Goal: Task Accomplishment & Management: Manage account settings

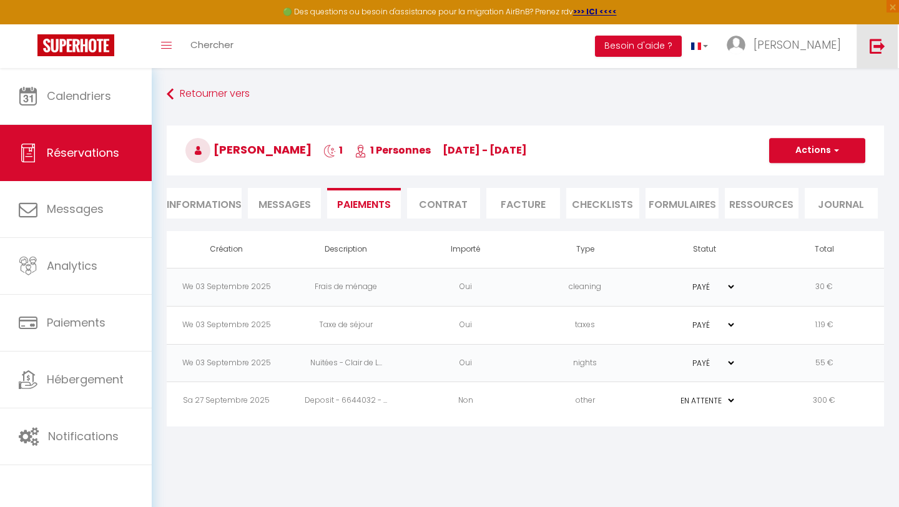
click at [877, 46] on img at bounding box center [878, 46] width 16 height 16
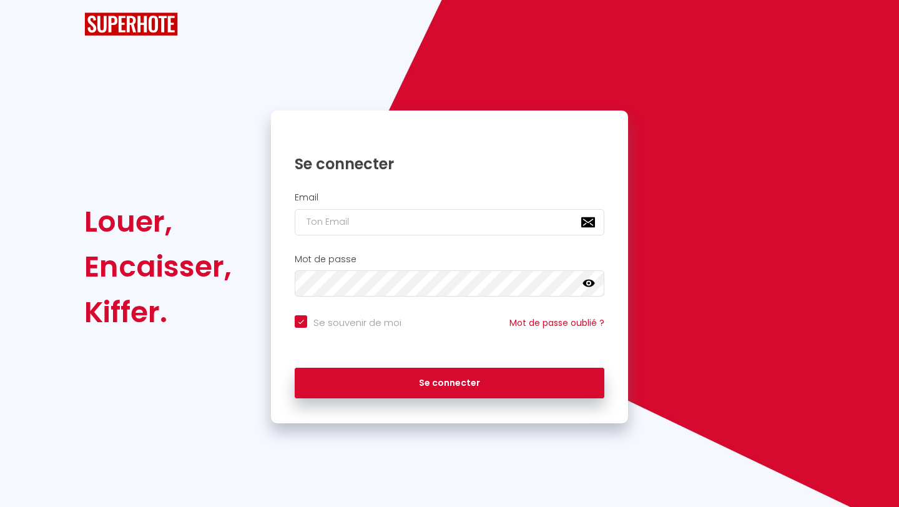
checkbox input "true"
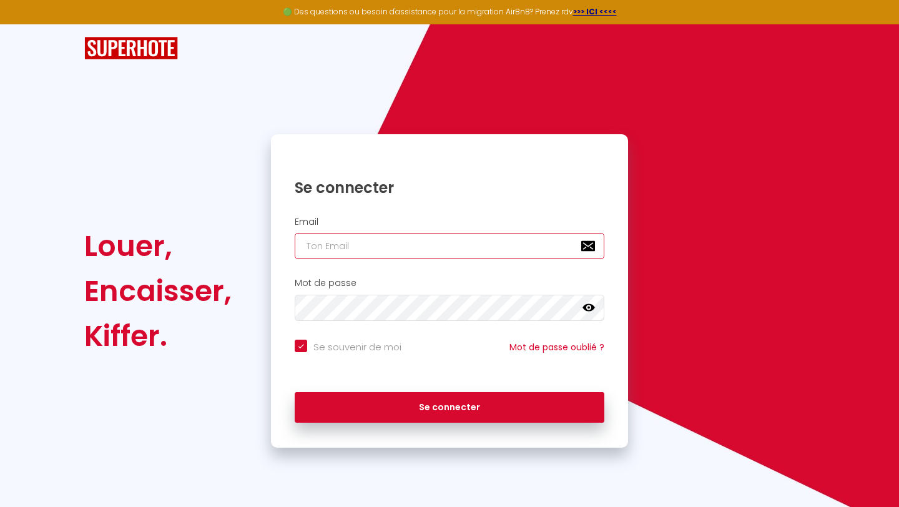
type input "[EMAIL_ADDRESS][DOMAIN_NAME]"
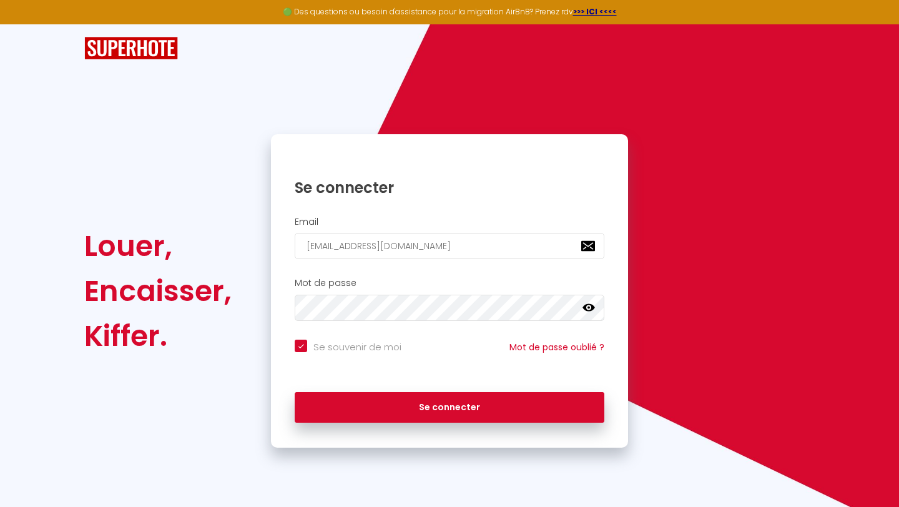
checkbox input "true"
click at [456, 247] on input "[EMAIL_ADDRESS][DOMAIN_NAME]" at bounding box center [450, 246] width 310 height 26
type input "[EMAIL_ADDRESS][DOMAIN_NAME]"
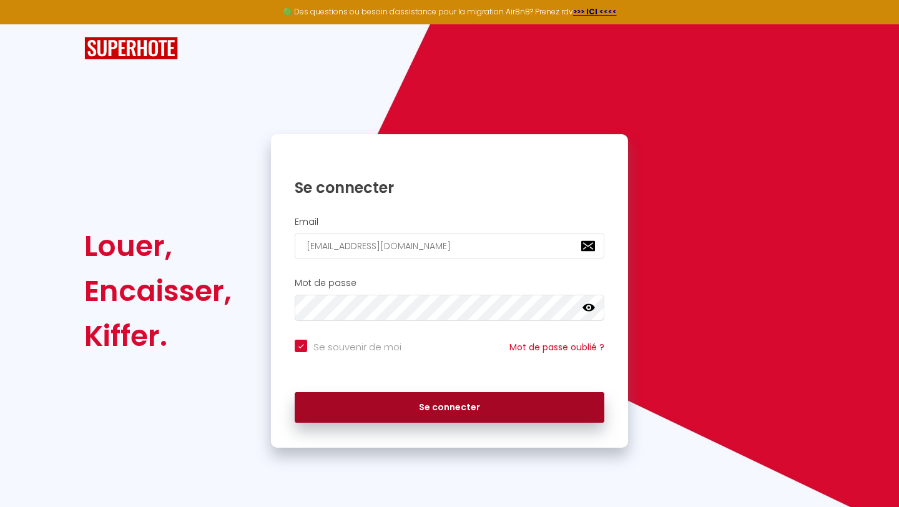
click at [395, 411] on button "Se connecter" at bounding box center [450, 407] width 310 height 31
checkbox input "true"
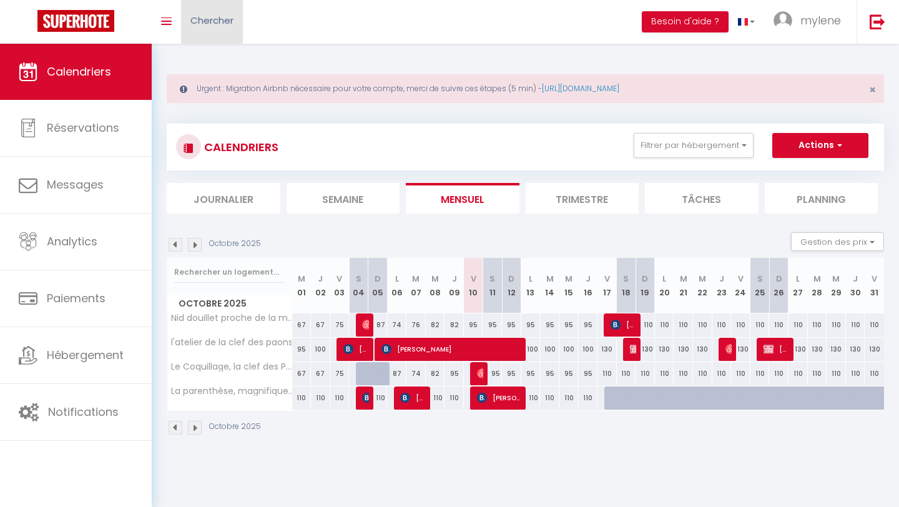
click at [214, 22] on span "Chercher" at bounding box center [212, 20] width 43 height 13
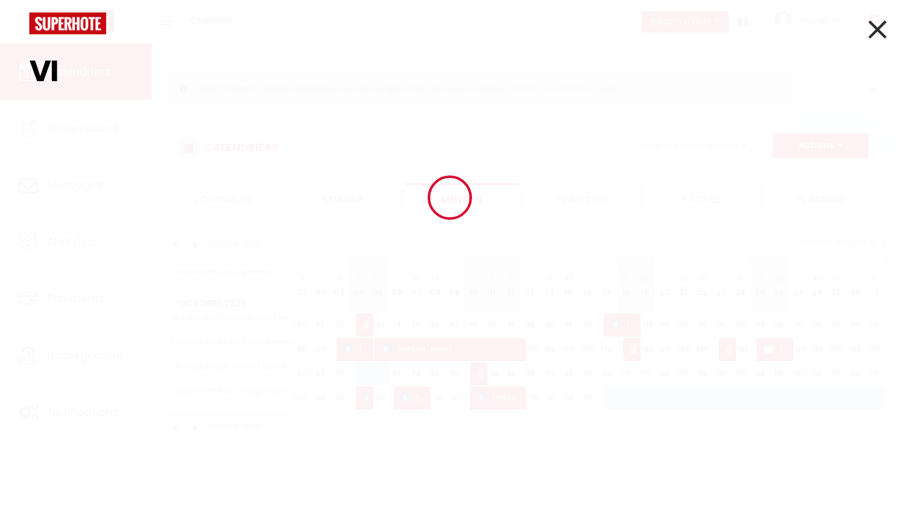
type input "V"
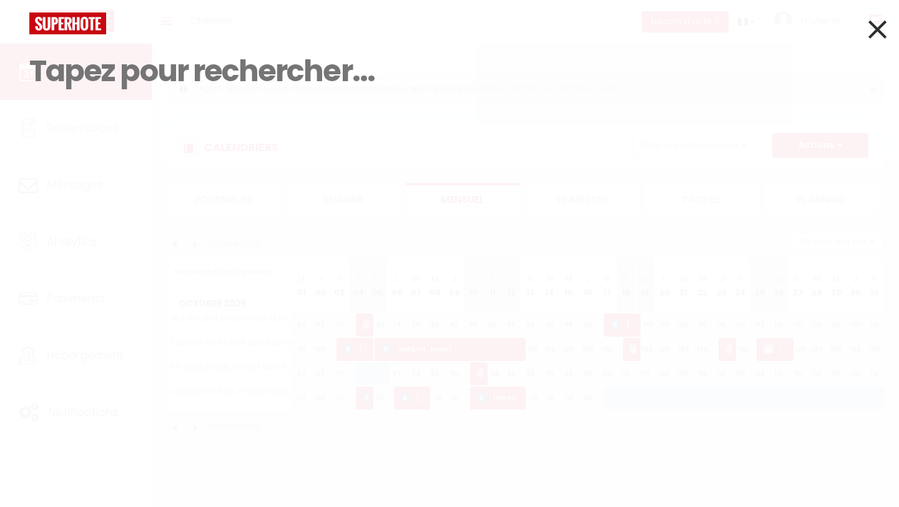
click at [879, 31] on icon at bounding box center [878, 29] width 18 height 31
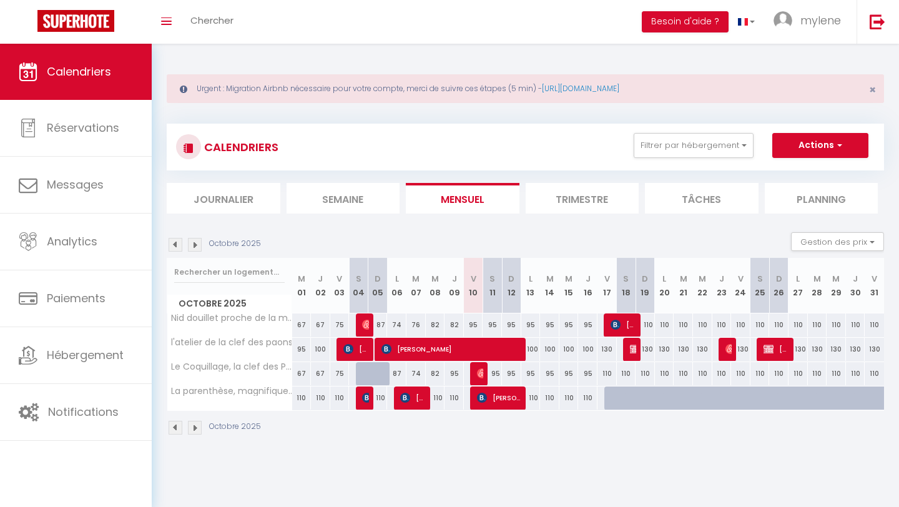
click at [376, 373] on div at bounding box center [384, 381] width 19 height 24
type input "87"
type input "Dim 05 Octobre 2025"
type input "Lun 06 Octobre 2025"
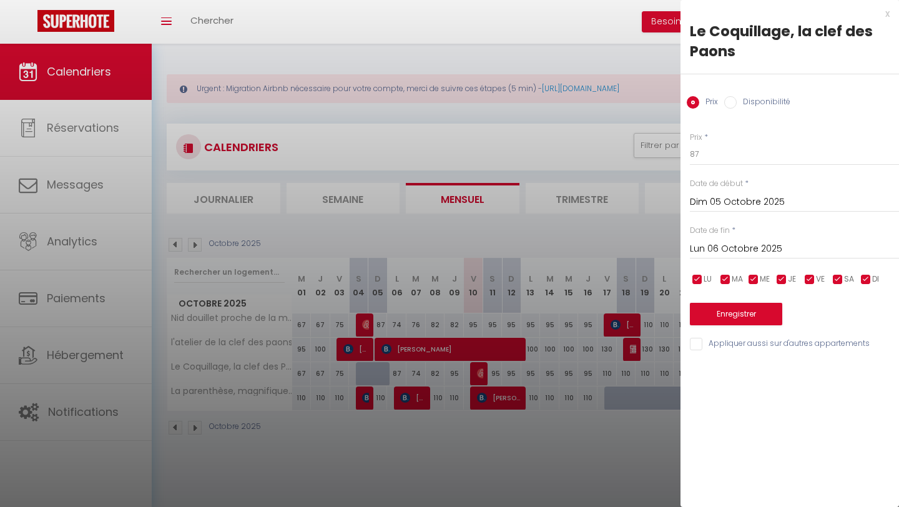
click at [376, 373] on div at bounding box center [449, 253] width 899 height 507
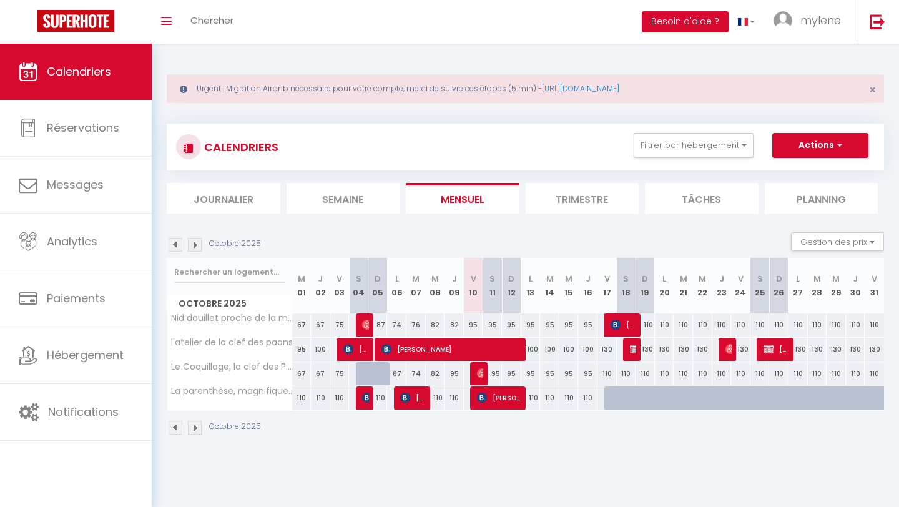
click at [176, 247] on img at bounding box center [176, 245] width 14 height 14
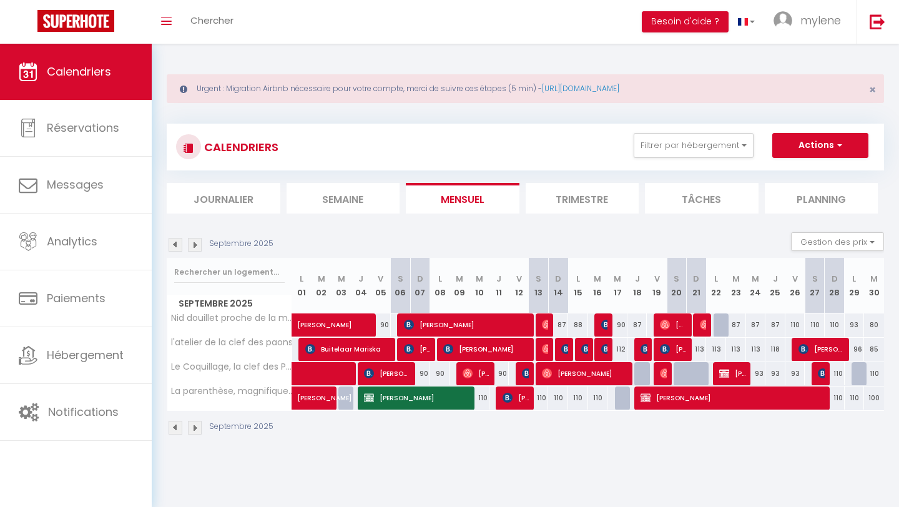
click at [859, 377] on div at bounding box center [862, 374] width 20 height 24
type input "110"
type input "Lun 29 Septembre 2025"
type input "[DATE] Septembre 2025"
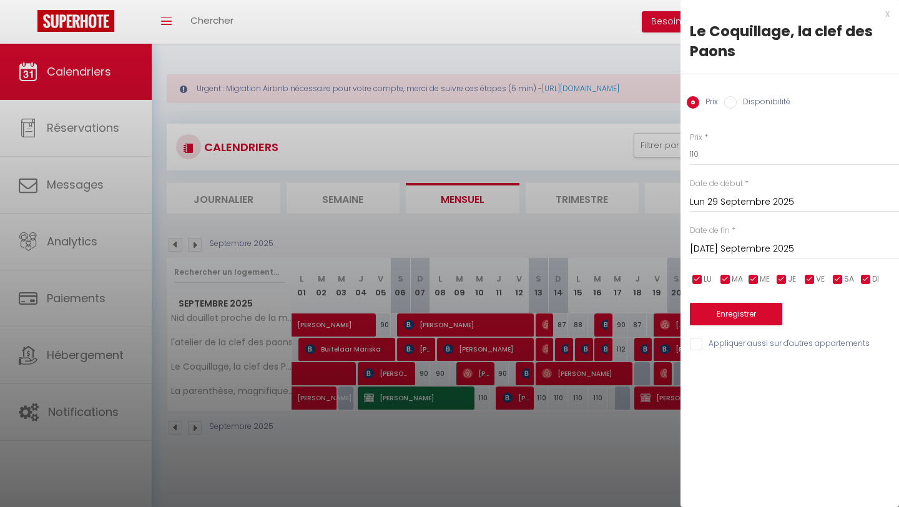
click at [629, 448] on div at bounding box center [449, 253] width 899 height 507
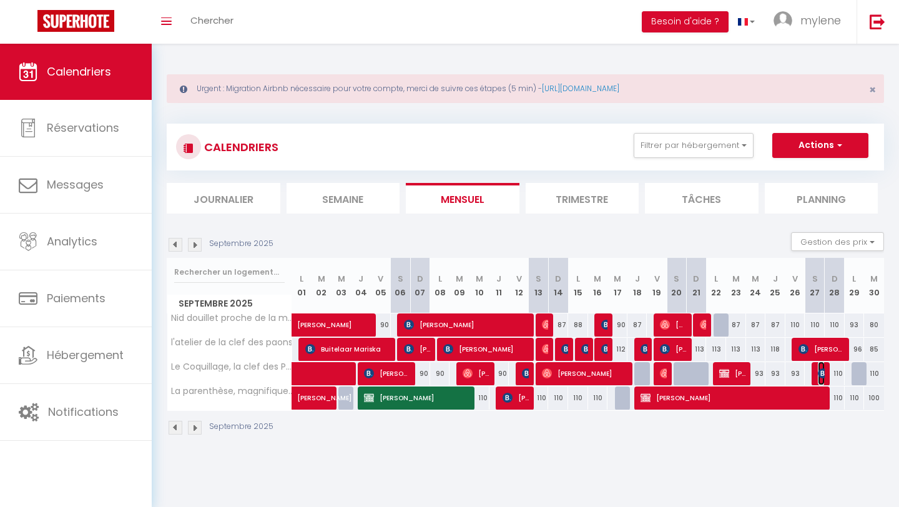
click at [823, 376] on img at bounding box center [823, 374] width 10 height 10
select select "OK"
select select "KO"
select select "0"
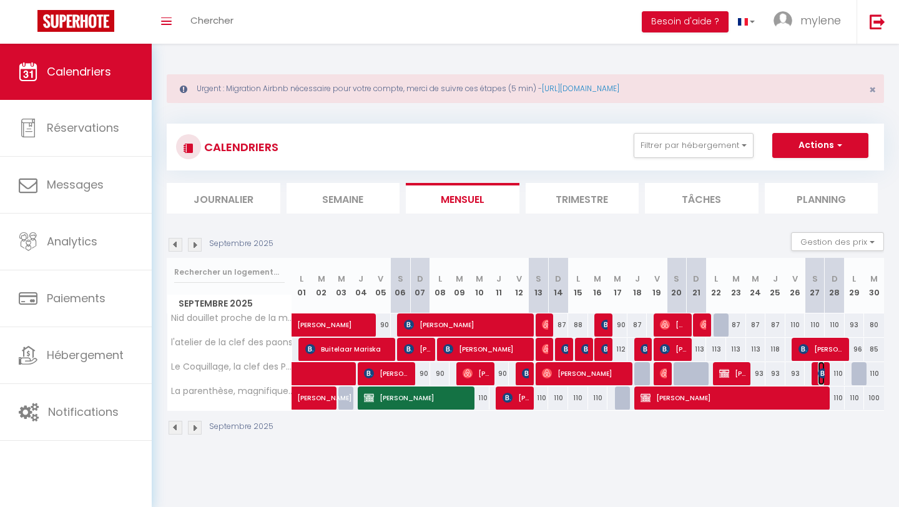
select select "1"
select select
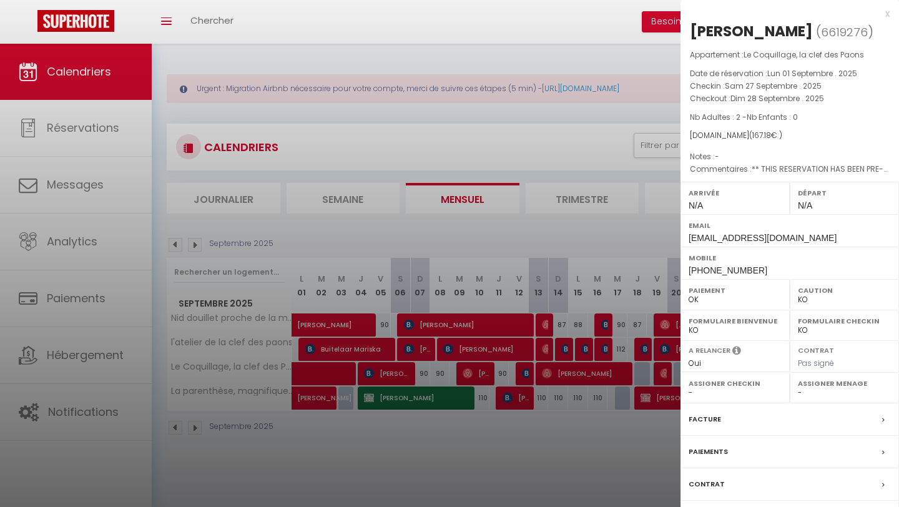
click at [597, 450] on div at bounding box center [449, 253] width 899 height 507
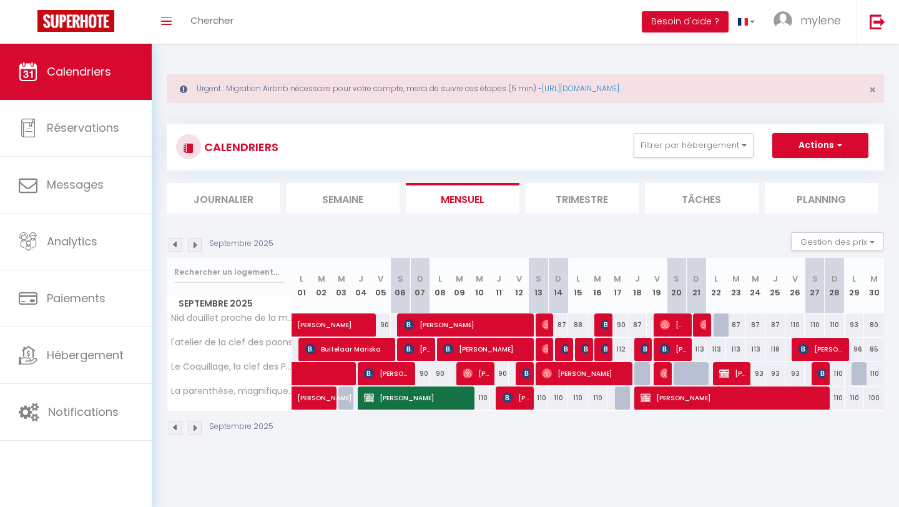
click at [196, 245] on img at bounding box center [195, 245] width 14 height 14
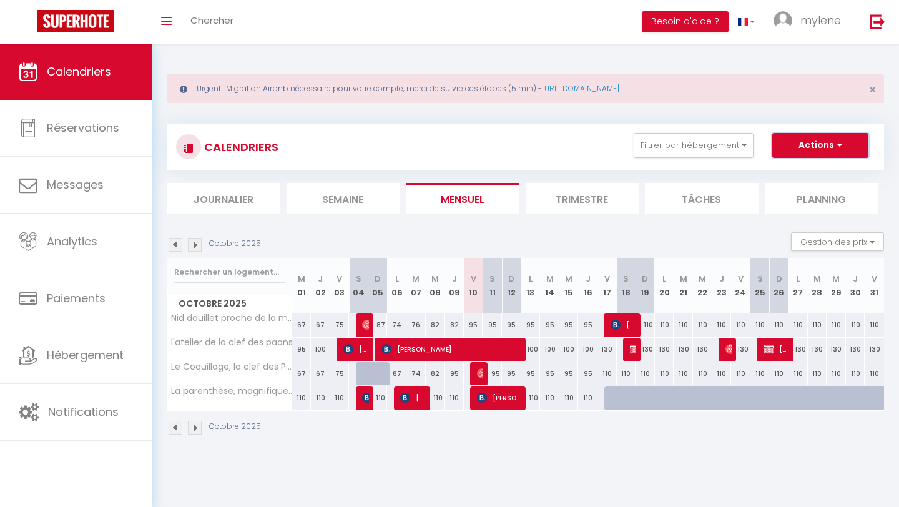
click at [808, 144] on button "Actions" at bounding box center [821, 145] width 96 height 25
click at [648, 374] on div "110" at bounding box center [645, 373] width 19 height 23
type input "110"
type input "Dim 19 Octobre 2025"
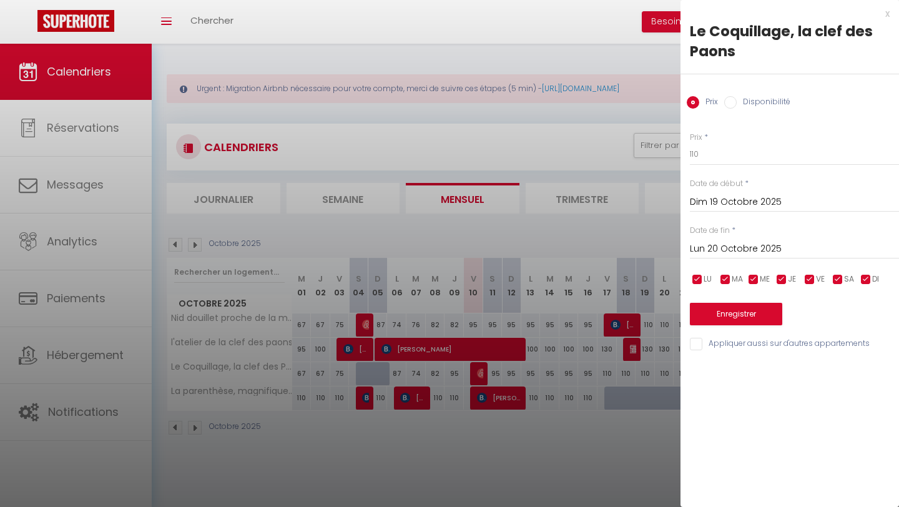
click at [711, 249] on input "Lun 20 Octobre 2025" at bounding box center [794, 249] width 209 height 16
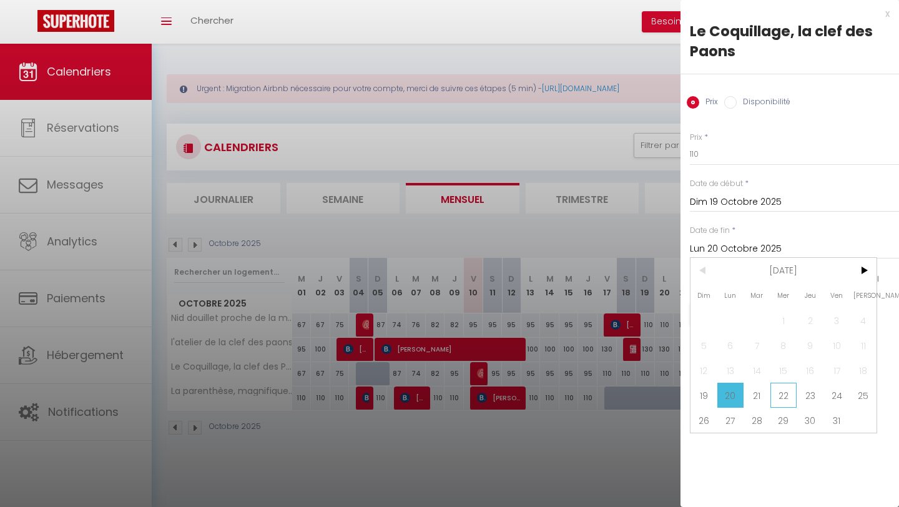
click at [786, 396] on span "22" at bounding box center [784, 395] width 27 height 25
type input "Mer 22 Octobre 2025"
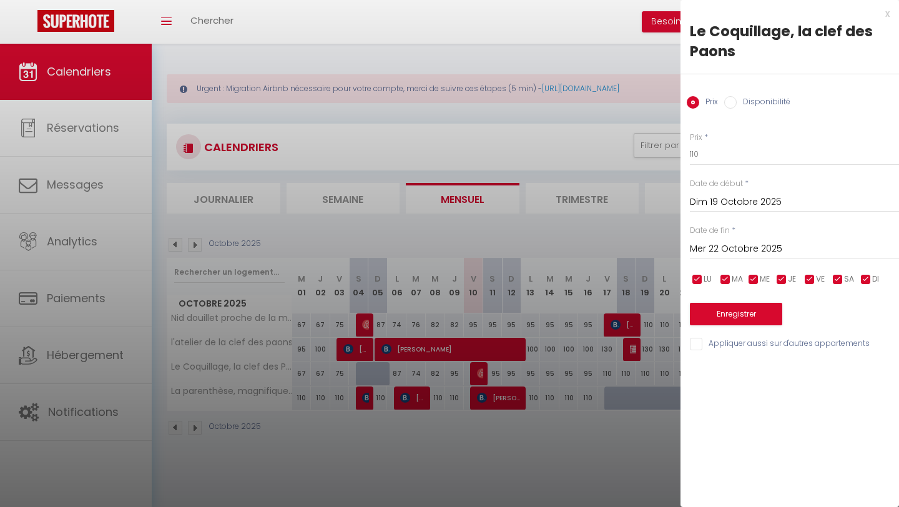
click at [731, 99] on input "Disponibilité" at bounding box center [731, 102] width 12 height 12
radio input "true"
radio input "false"
click at [726, 155] on select "Disponible Indisponible" at bounding box center [794, 155] width 209 height 24
select select "0"
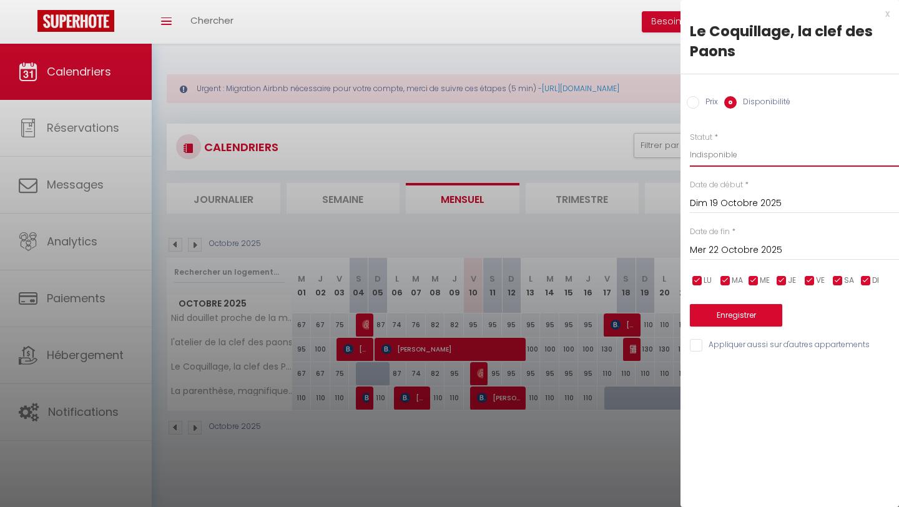
click at [690, 143] on select "Disponible Indisponible" at bounding box center [794, 155] width 209 height 24
click at [733, 318] on button "Enregistrer" at bounding box center [736, 315] width 92 height 22
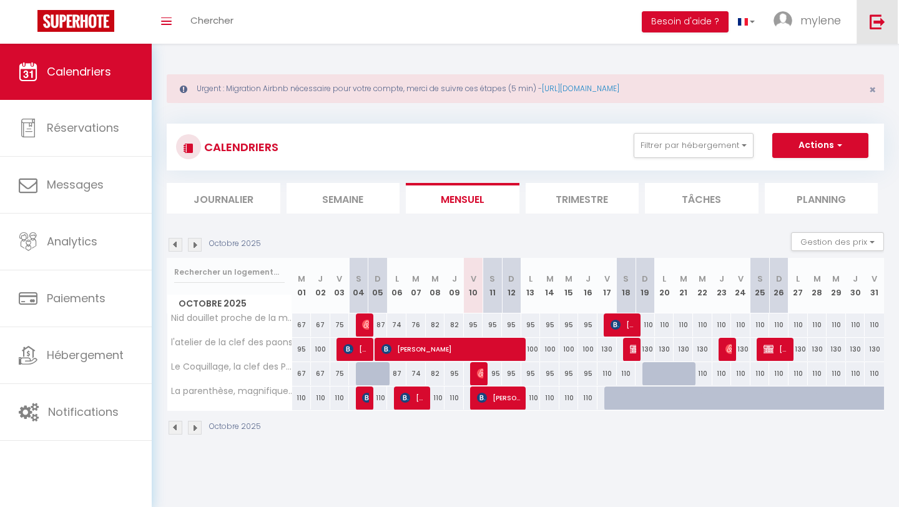
click at [879, 24] on img at bounding box center [878, 22] width 16 height 16
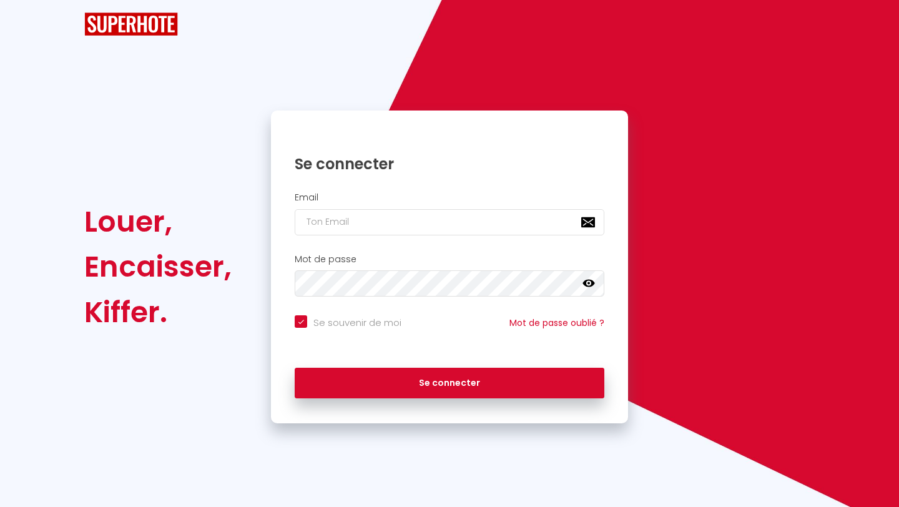
checkbox input "true"
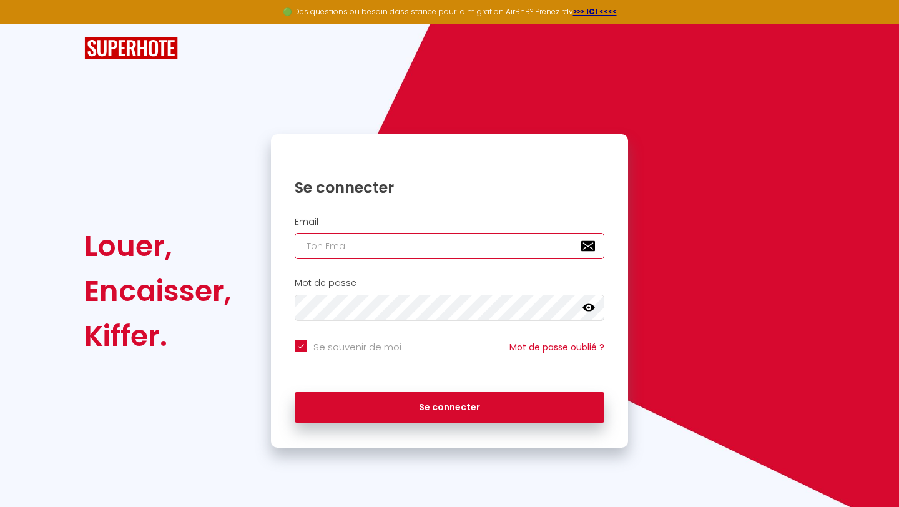
type input "[EMAIL_ADDRESS][DOMAIN_NAME]"
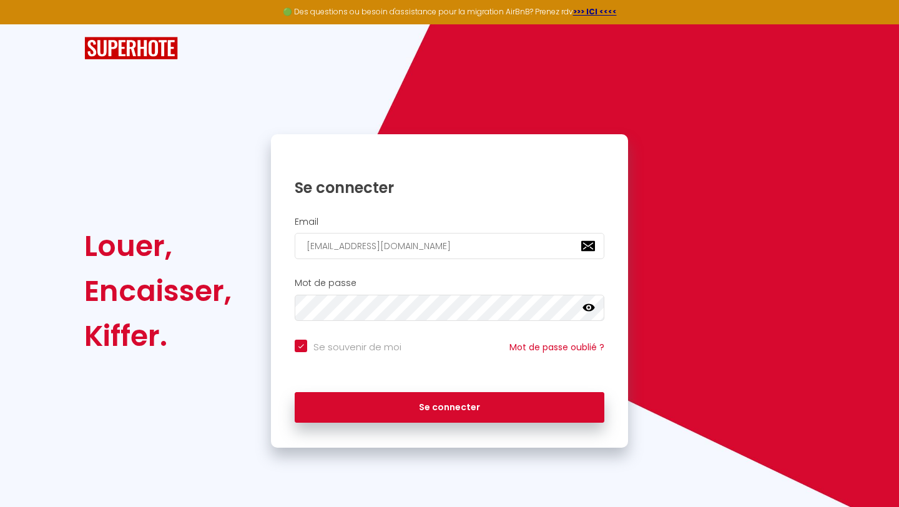
checkbox input "true"
click at [467, 242] on input "[EMAIL_ADDRESS][DOMAIN_NAME]" at bounding box center [450, 246] width 310 height 26
type input "[EMAIL_ADDRESS][DOMAIN_NAME]"
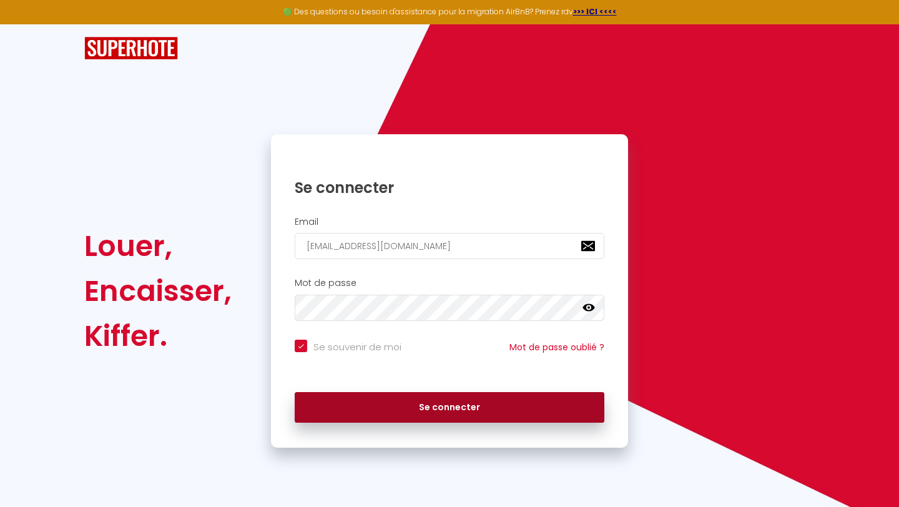
click at [417, 414] on button "Se connecter" at bounding box center [450, 407] width 310 height 31
checkbox input "true"
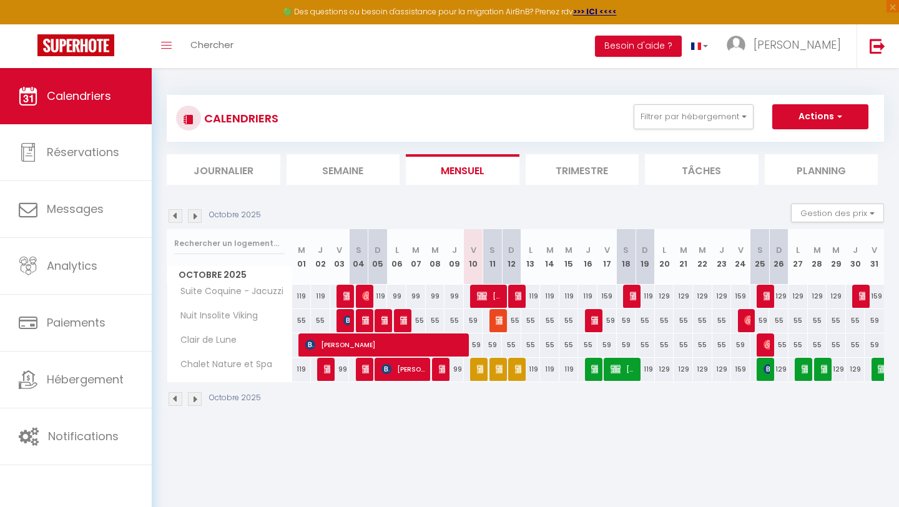
click at [177, 214] on img at bounding box center [176, 216] width 14 height 14
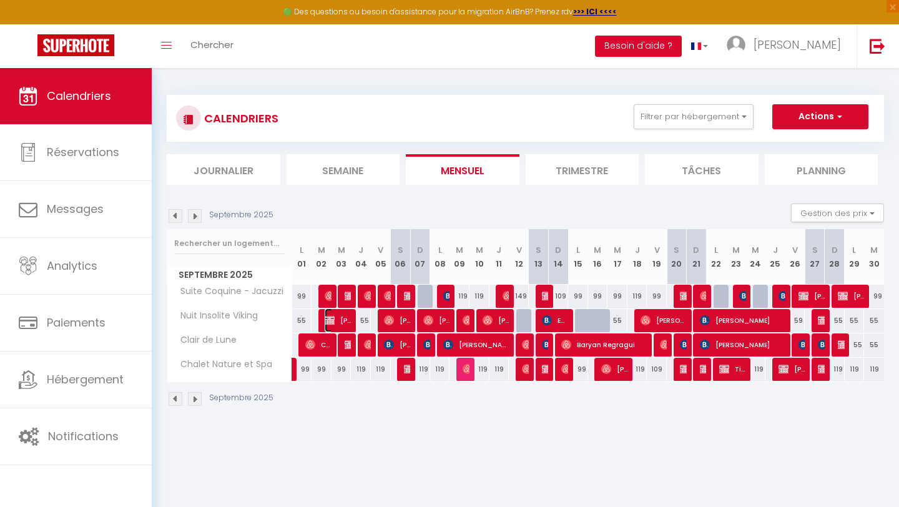
click at [341, 320] on span "[PERSON_NAME]" at bounding box center [338, 321] width 27 height 24
select select "OK"
select select "0"
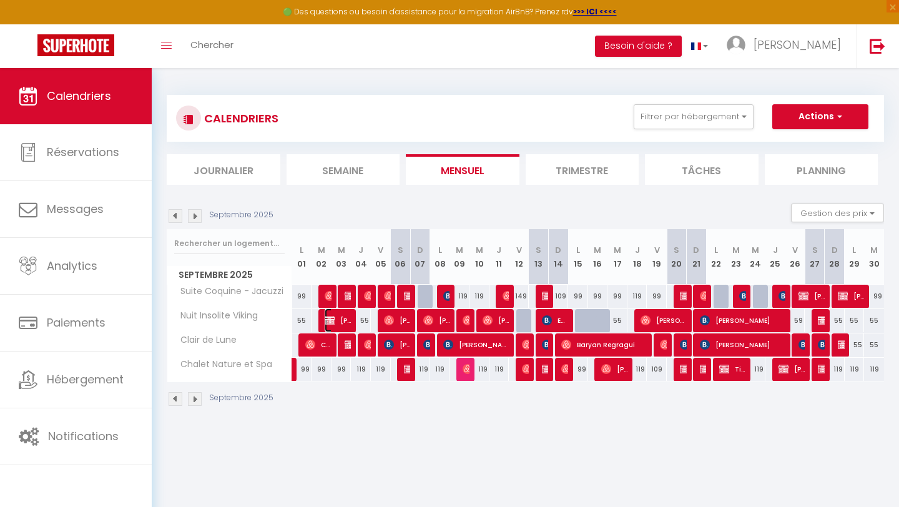
select select "1"
select select
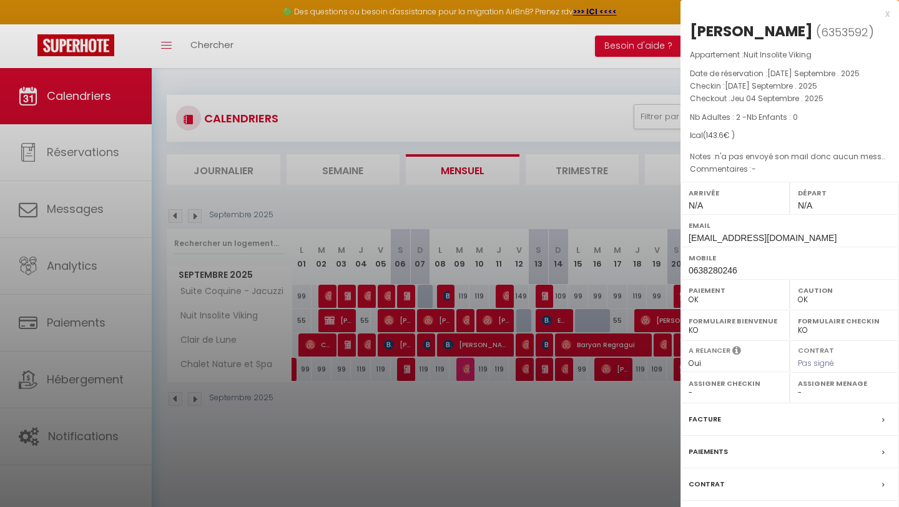
click at [751, 455] on div "Paiements" at bounding box center [790, 452] width 219 height 32
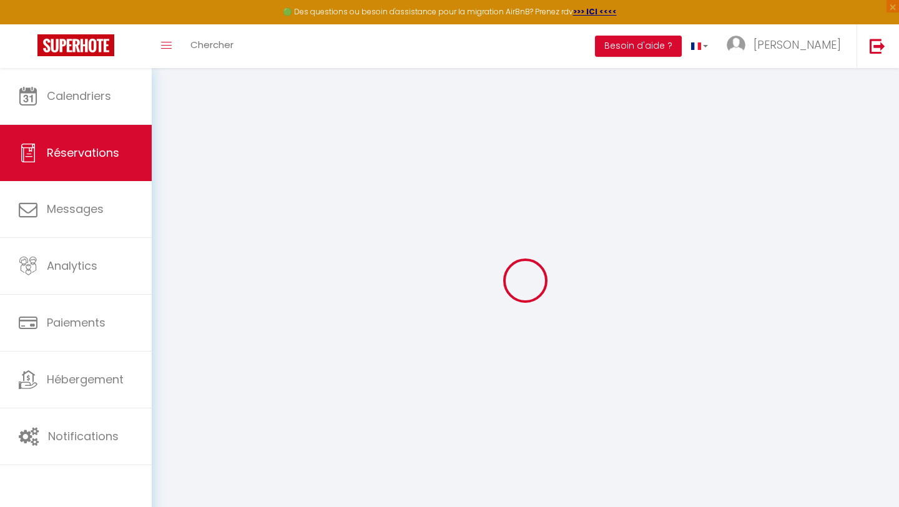
select select
checkbox input "false"
select select
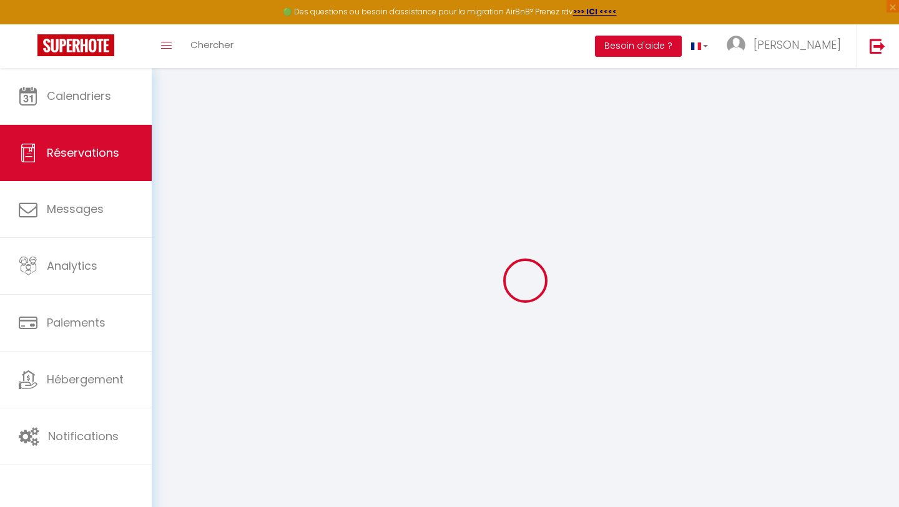
checkbox input "false"
type textarea "n'a pas envoyé son mail donc aucun message reçu pour l'instant"
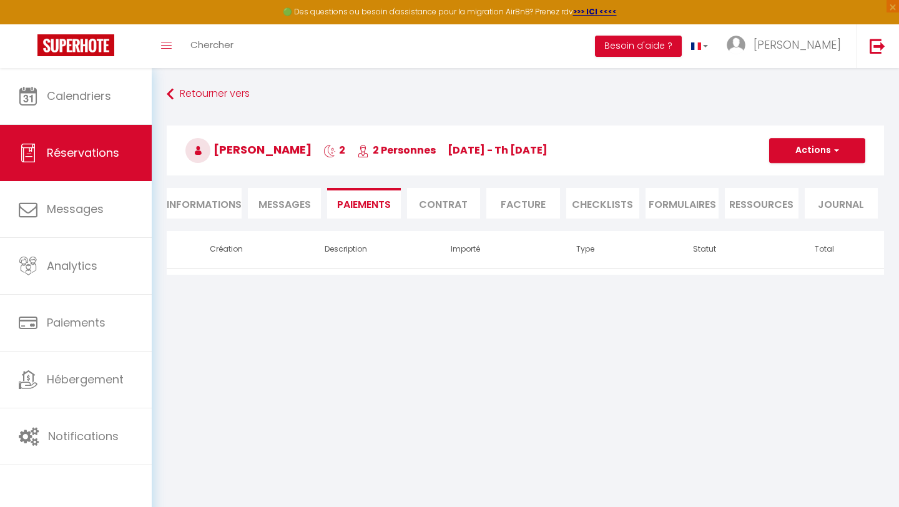
click at [530, 207] on li "Facture" at bounding box center [523, 203] width 73 height 31
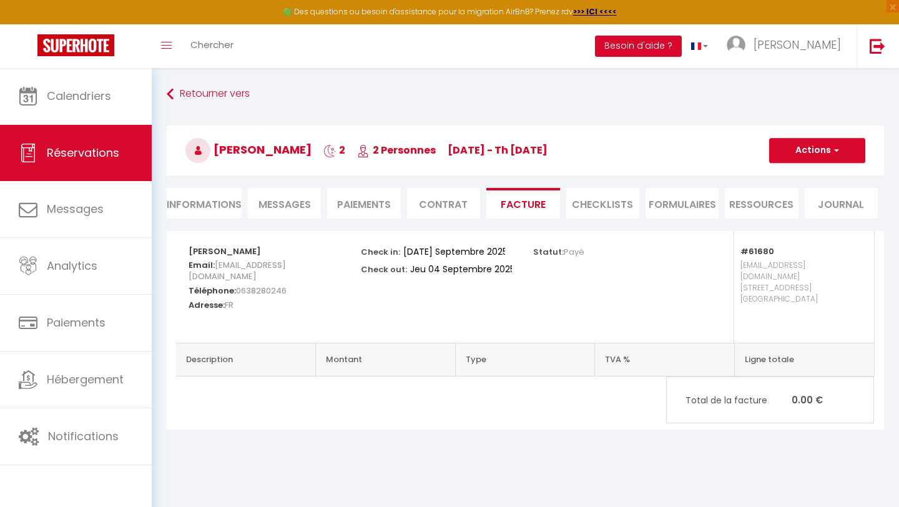
click at [345, 209] on li "Paiements" at bounding box center [363, 203] width 73 height 31
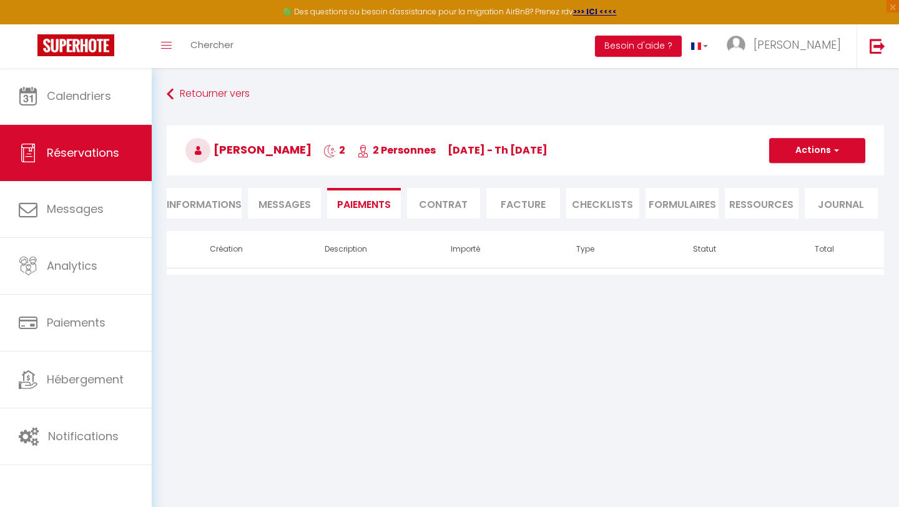
click at [307, 211] on span "Messages" at bounding box center [285, 204] width 52 height 14
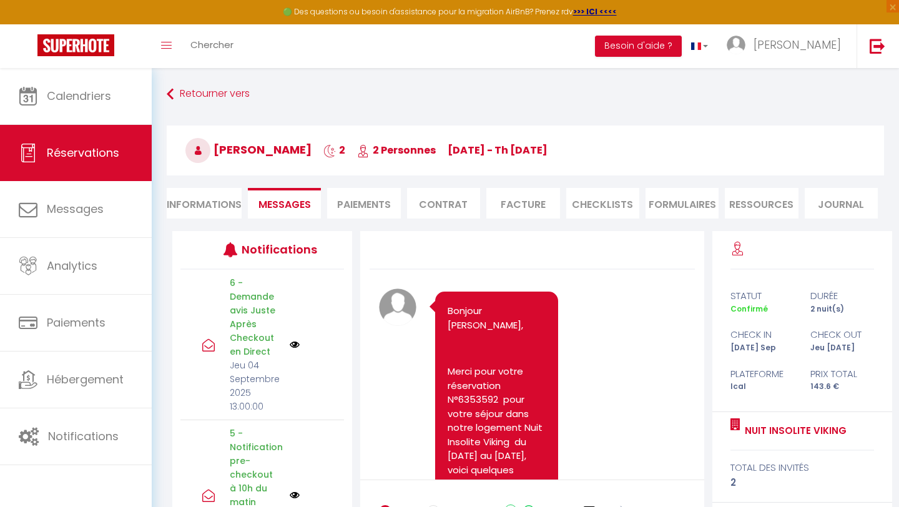
click at [286, 206] on span "Messages" at bounding box center [285, 204] width 52 height 14
click at [221, 201] on li "Informations" at bounding box center [204, 203] width 75 height 31
select select
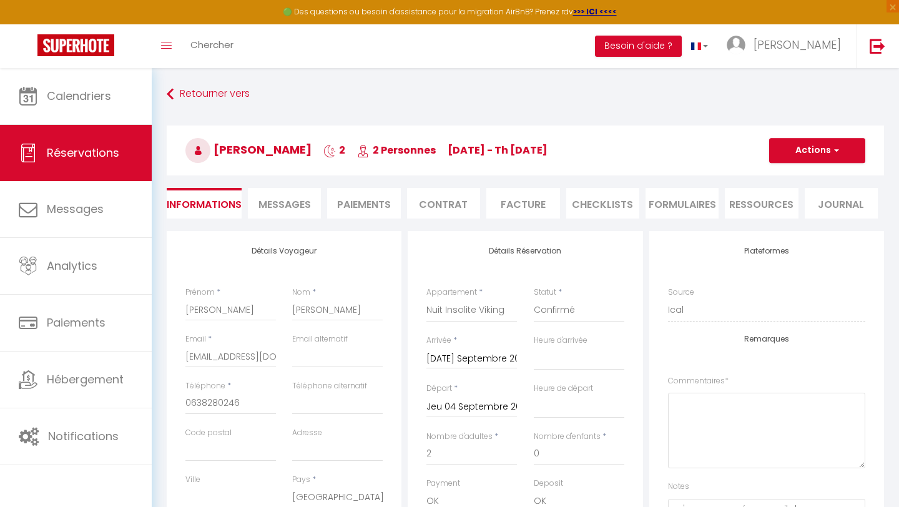
select select
checkbox input "false"
select select
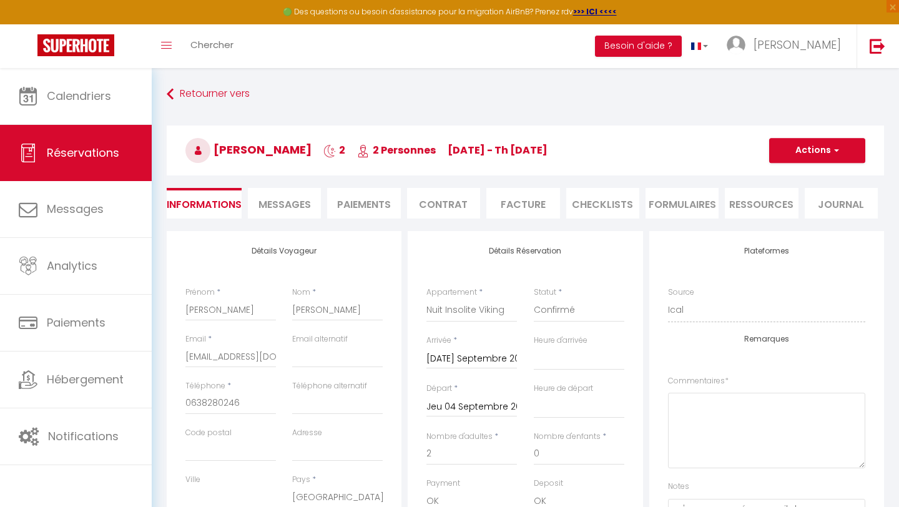
checkbox input "false"
select select
checkbox input "false"
select select
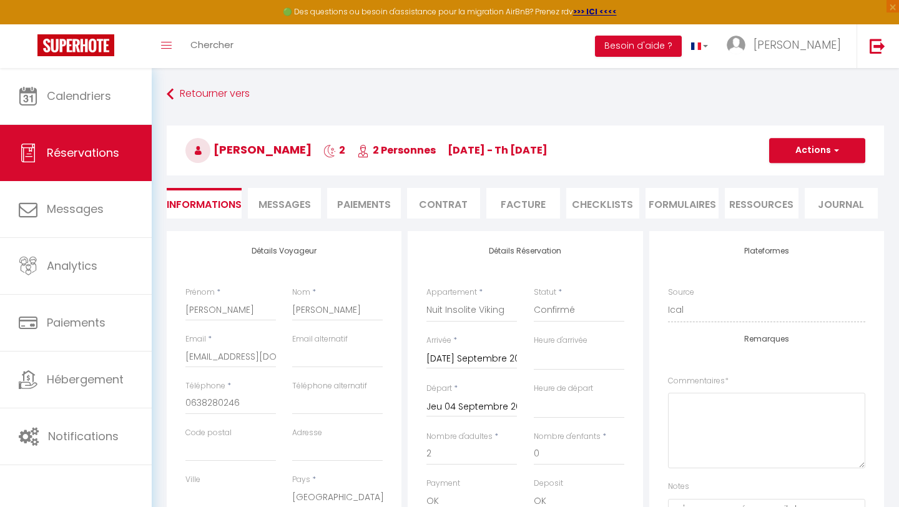
select select
checkbox input "false"
select select
checkbox input "false"
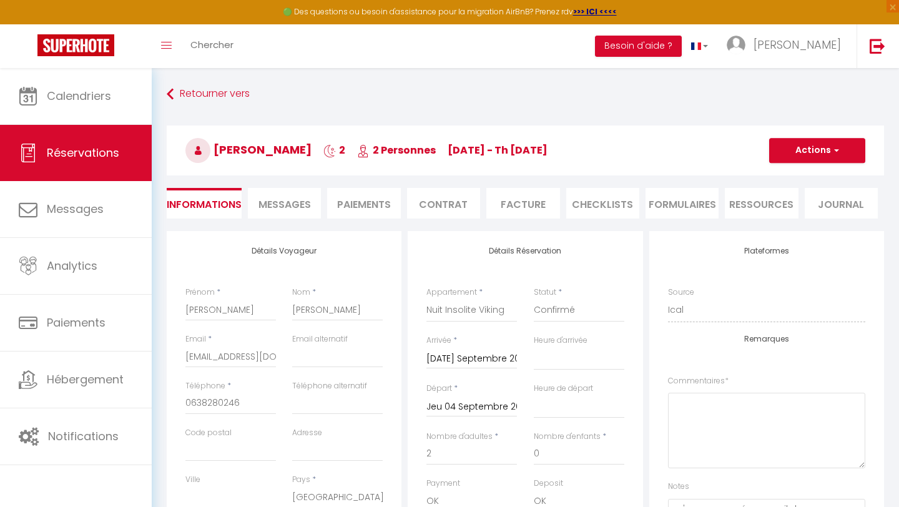
select select
checkbox input "false"
select select
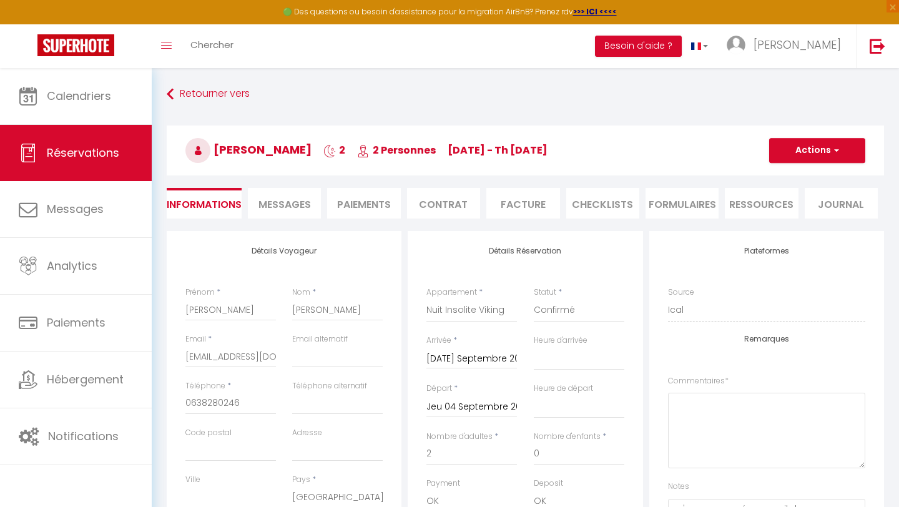
checkbox input "false"
select select
checkbox input "false"
select select
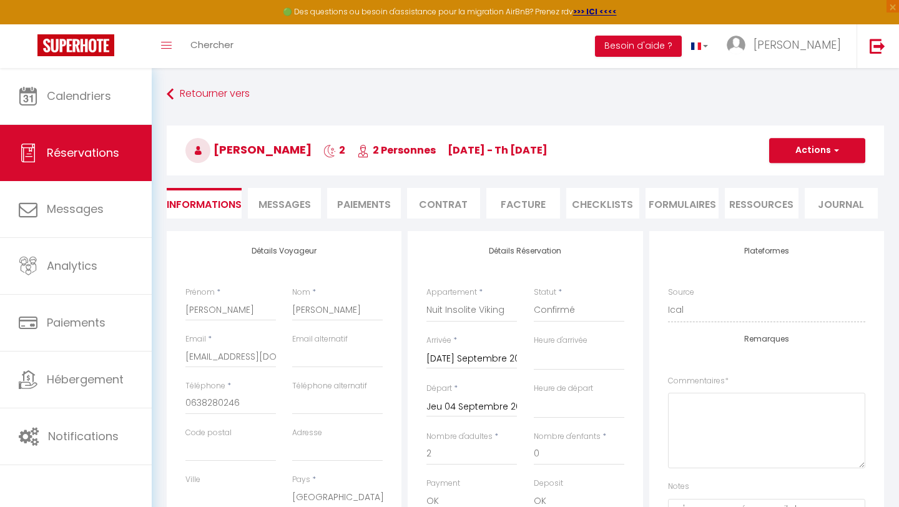
select select
checkbox input "false"
select select
checkbox input "false"
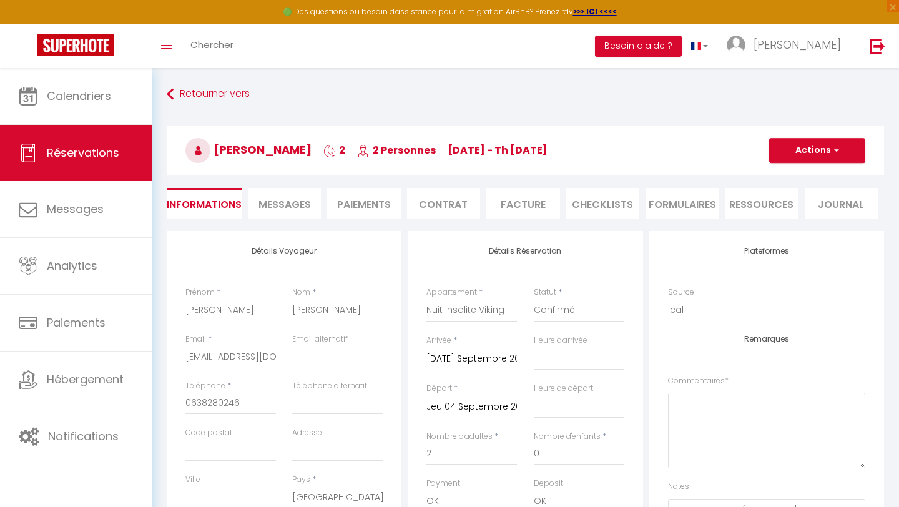
select select
checkbox input "false"
select select
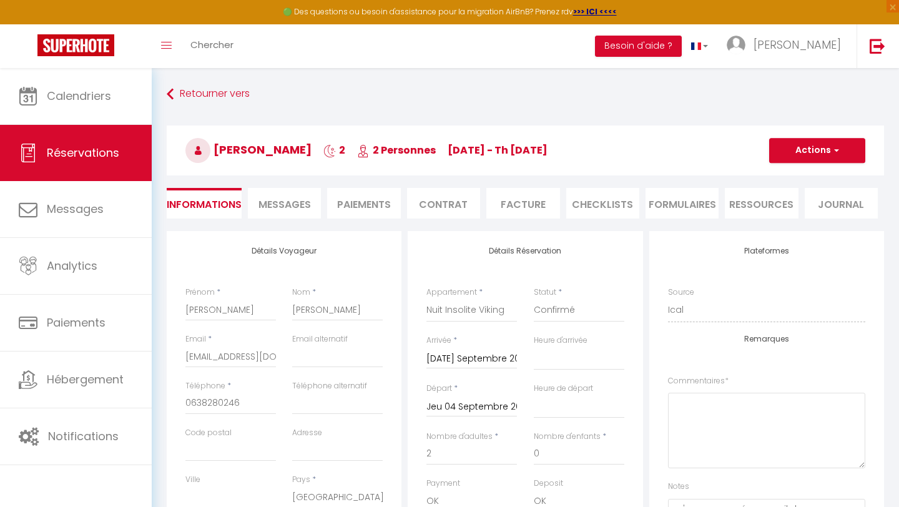
checkbox input "false"
select select
checkbox input "false"
select select
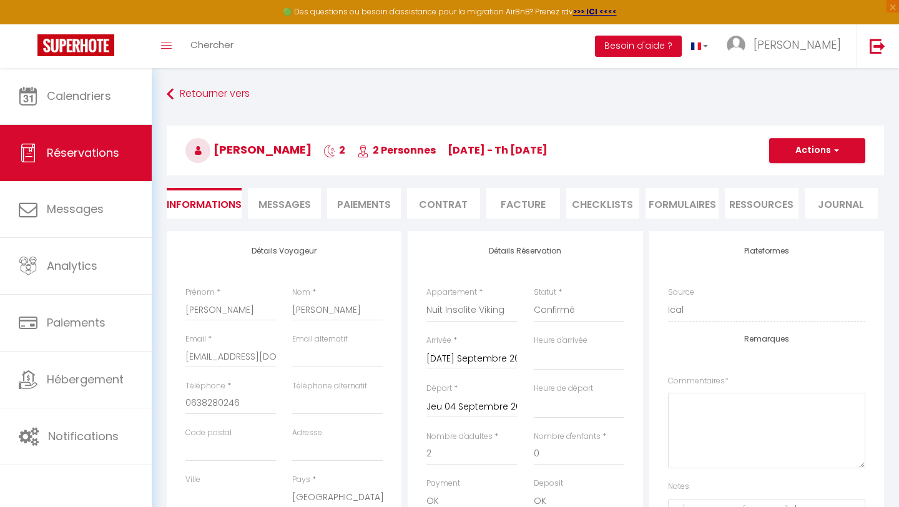
select select
checkbox input "false"
select select
checkbox input "false"
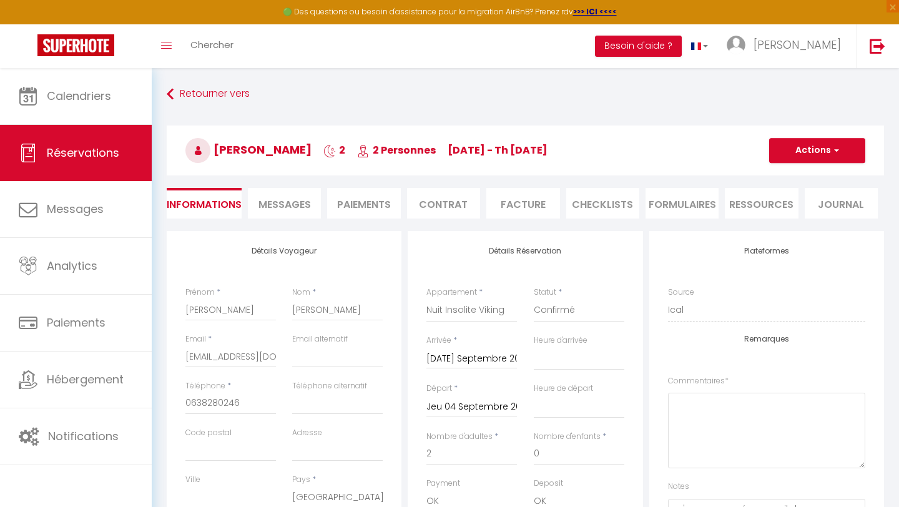
select select
checkbox input "false"
select select
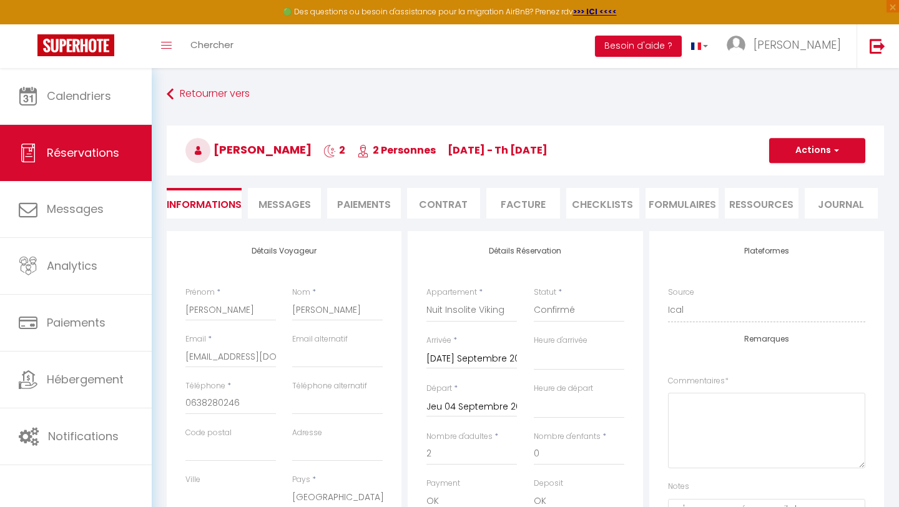
checkbox input "false"
select select
checkbox input "false"
select select
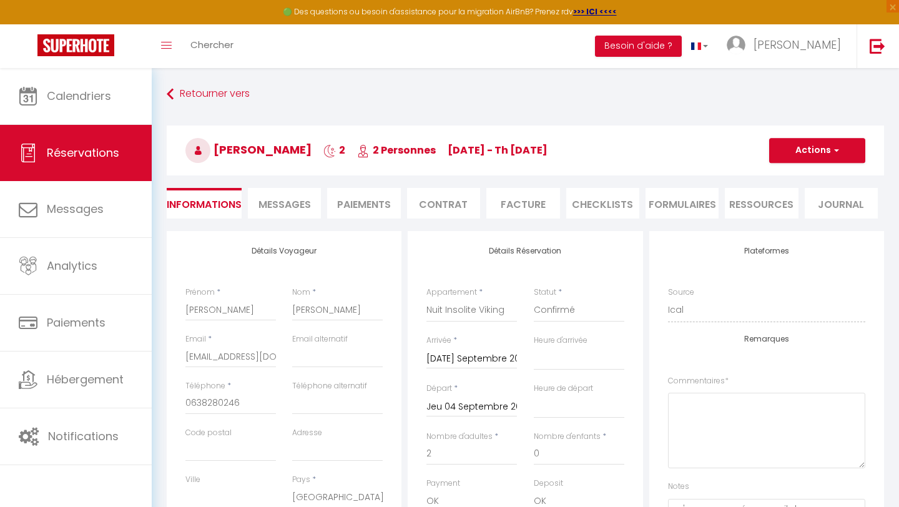
select select
checkbox input "false"
select select
checkbox input "false"
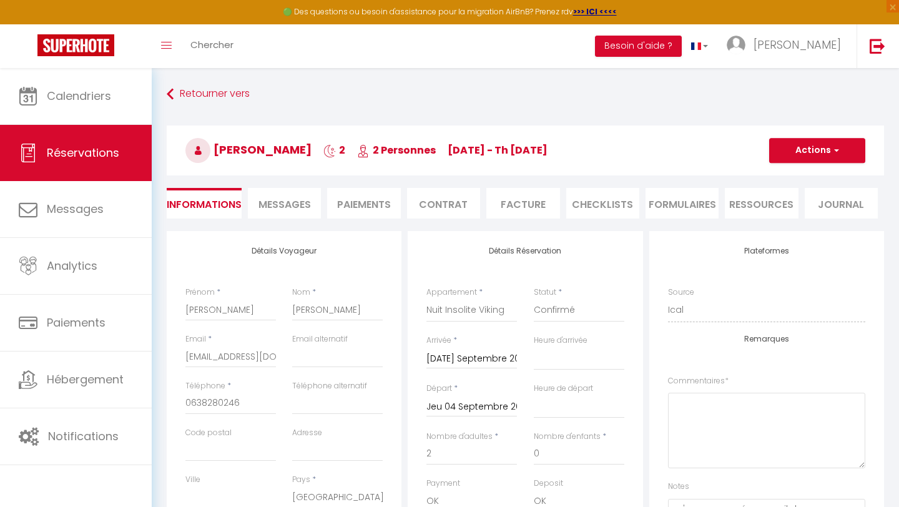
select select
checkbox input "false"
select select
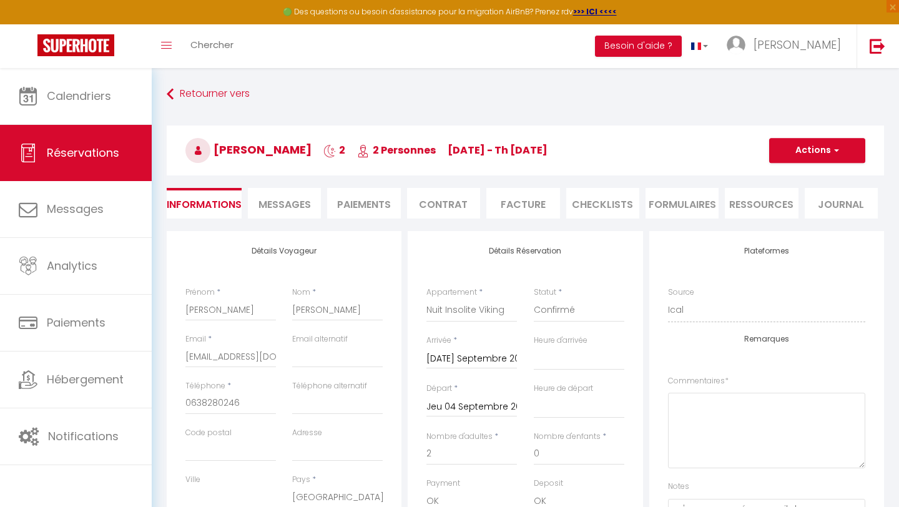
checkbox input "false"
select select
checkbox input "false"
select select
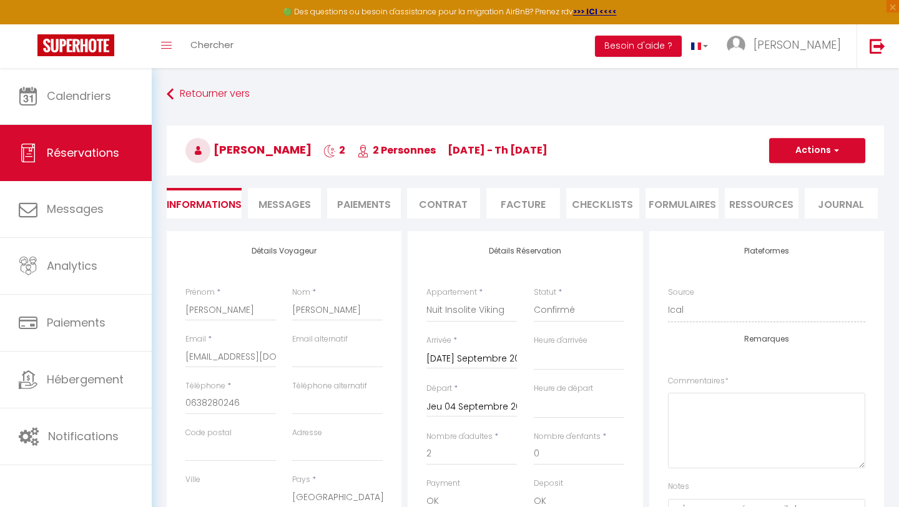
select select
checkbox input "false"
select select
checkbox input "false"
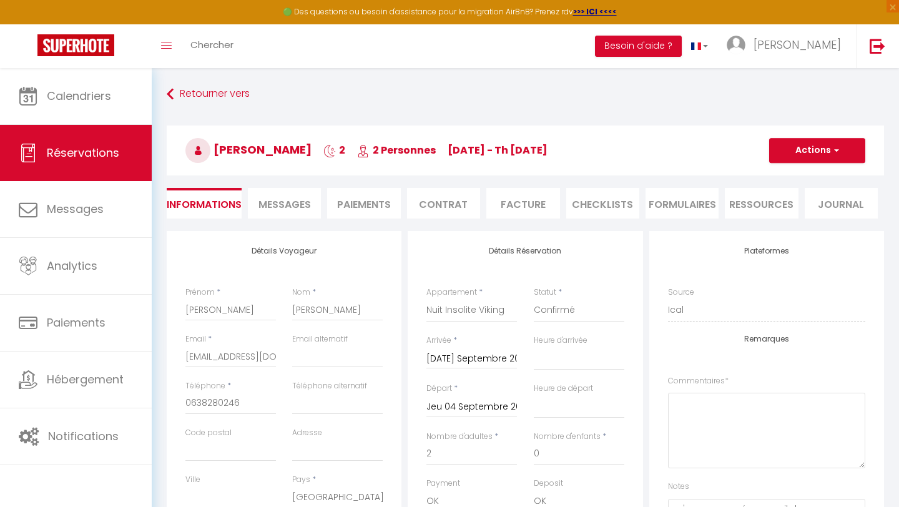
select select
checkbox input "false"
select select
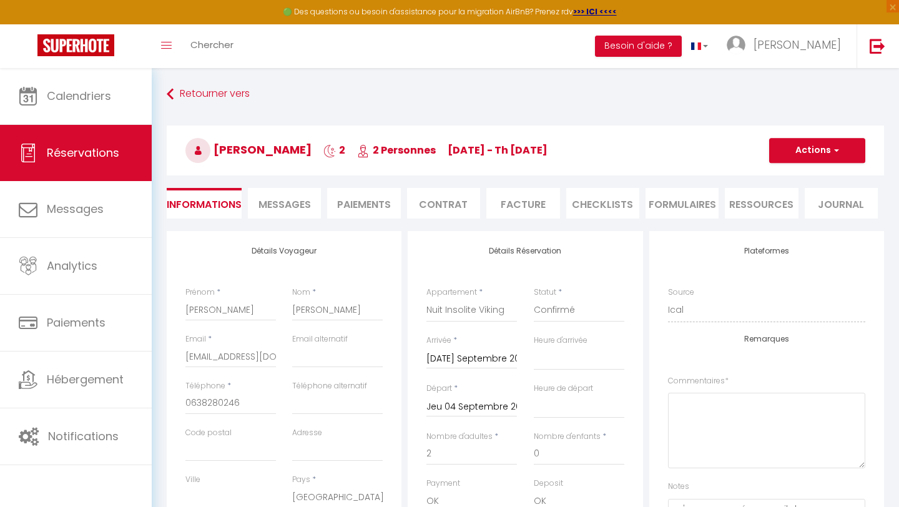
checkbox input "false"
select select
checkbox input "false"
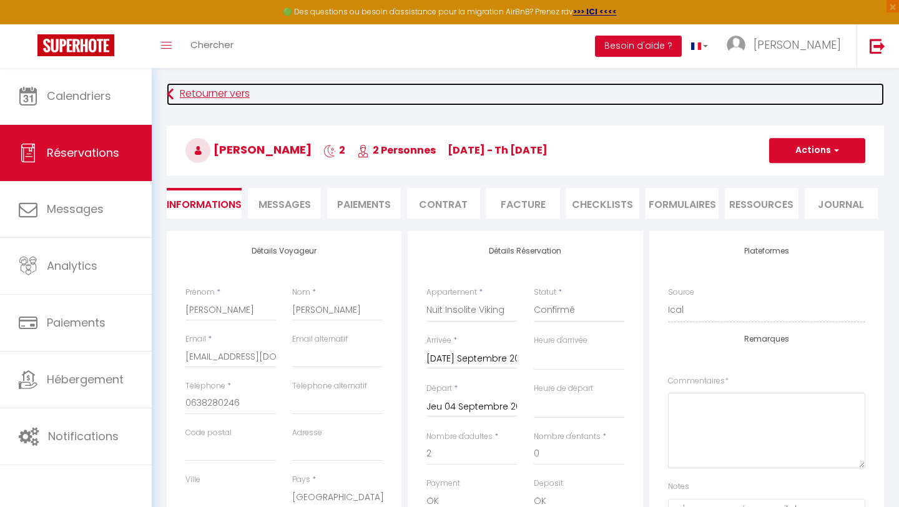
click at [189, 94] on link "Retourner vers" at bounding box center [526, 94] width 718 height 22
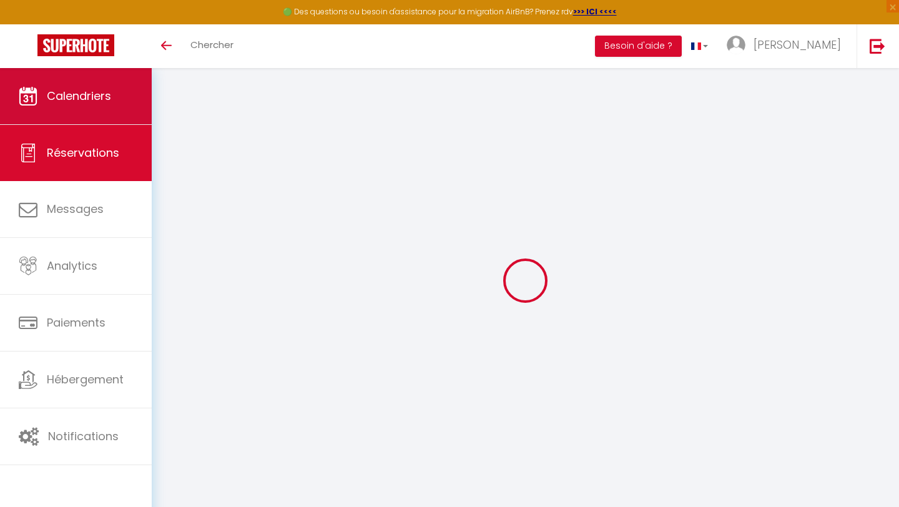
click at [84, 96] on span "Calendriers" at bounding box center [79, 96] width 64 height 16
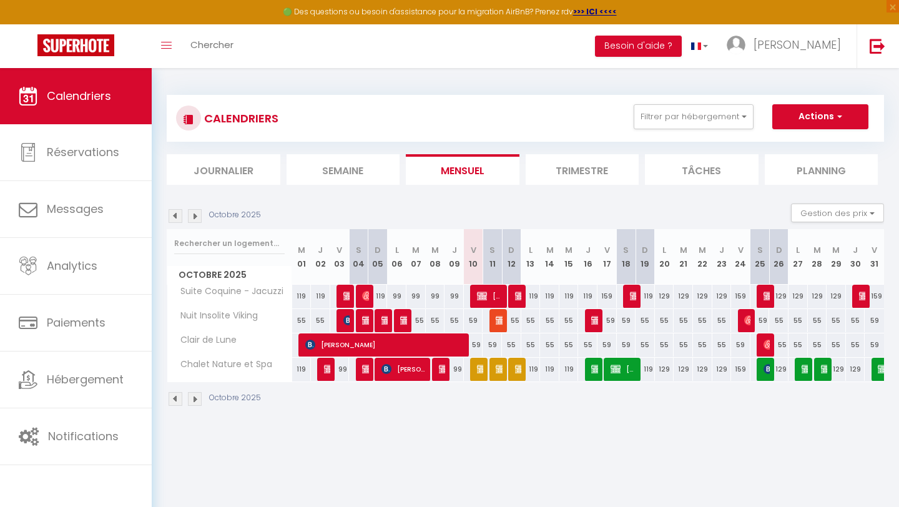
click at [177, 215] on img at bounding box center [176, 216] width 14 height 14
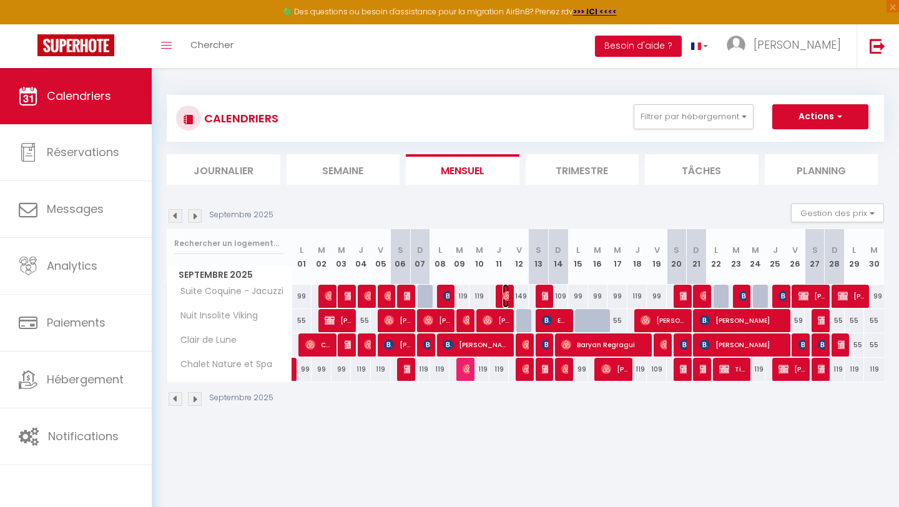
click at [504, 300] on img at bounding box center [508, 296] width 10 height 10
select select "OK"
select select "0"
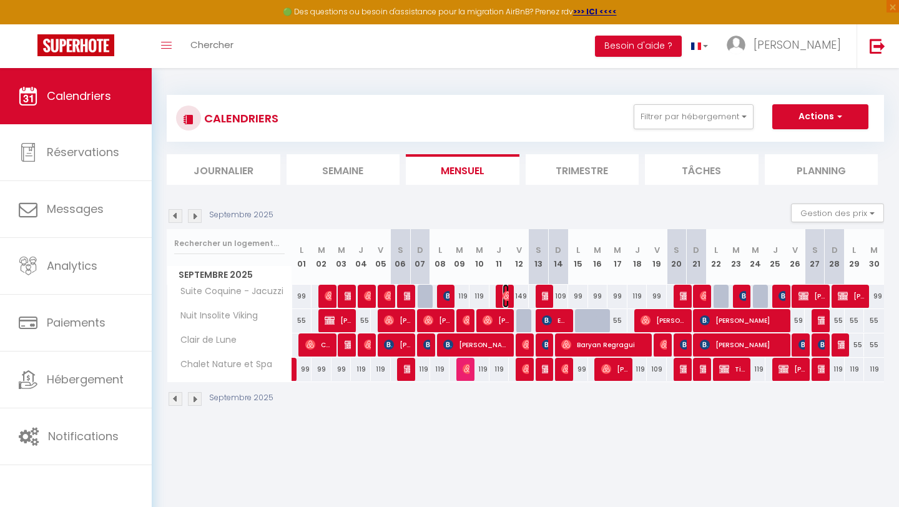
select select "1"
select select
